Goal: Register for event/course

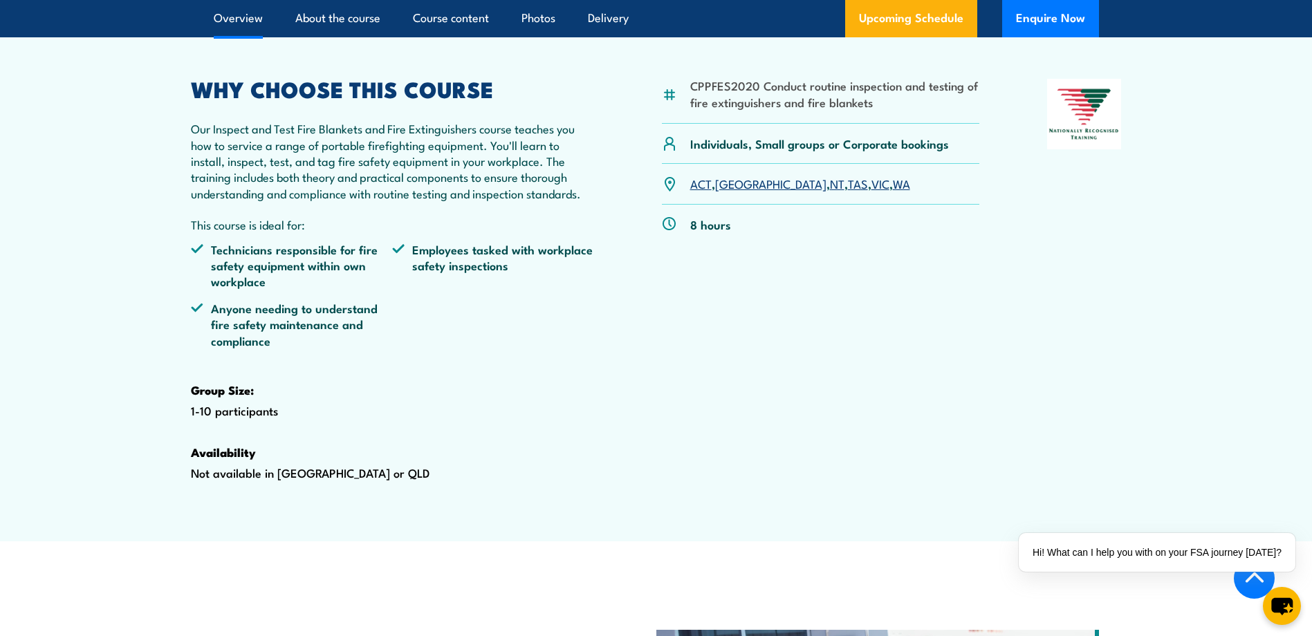
scroll to position [484, 0]
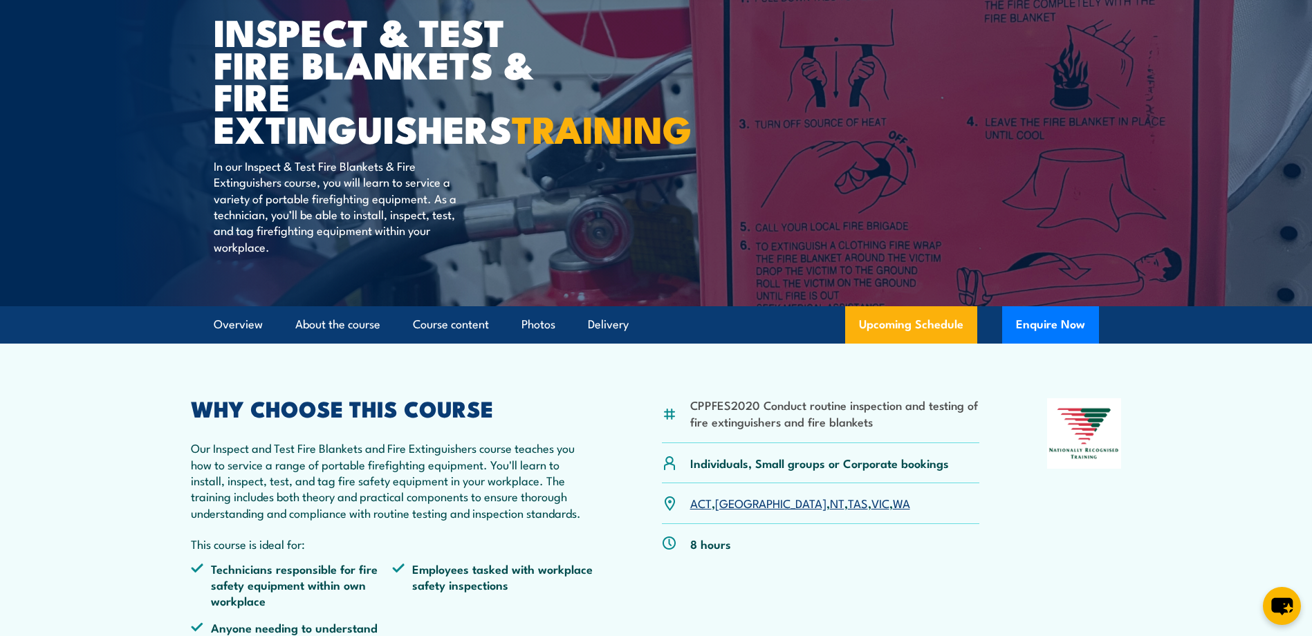
scroll to position [138, 0]
